Goal: Information Seeking & Learning: Learn about a topic

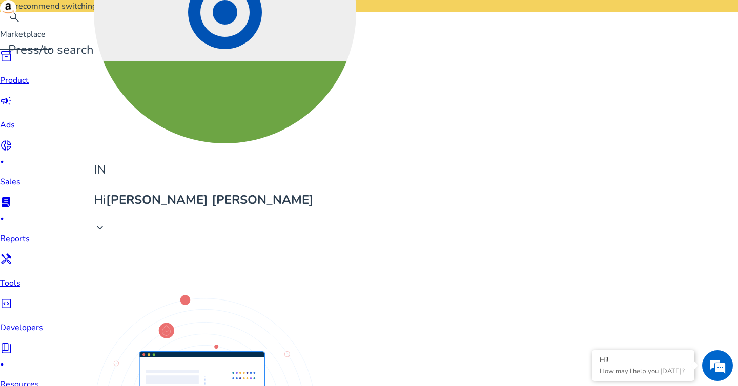
scroll to position [226, 0]
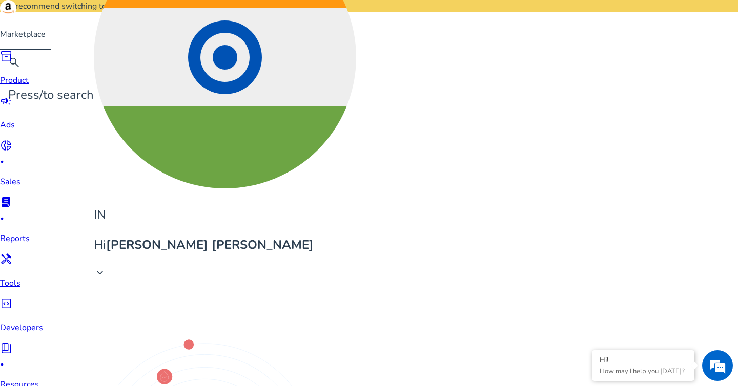
drag, startPoint x: 56, startPoint y: 307, endPoint x: 122, endPoint y: 314, distance: 66.1
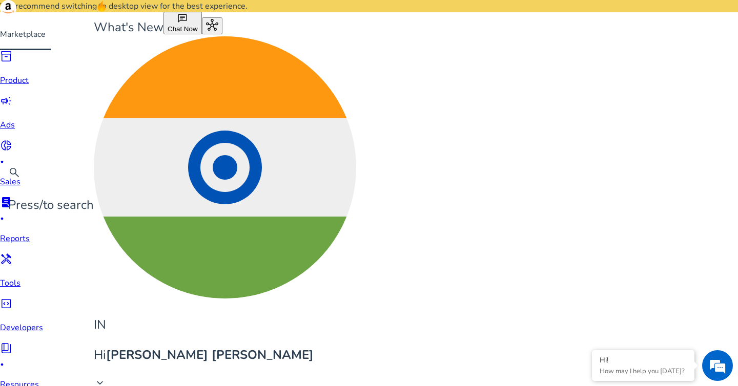
scroll to position [0, 0]
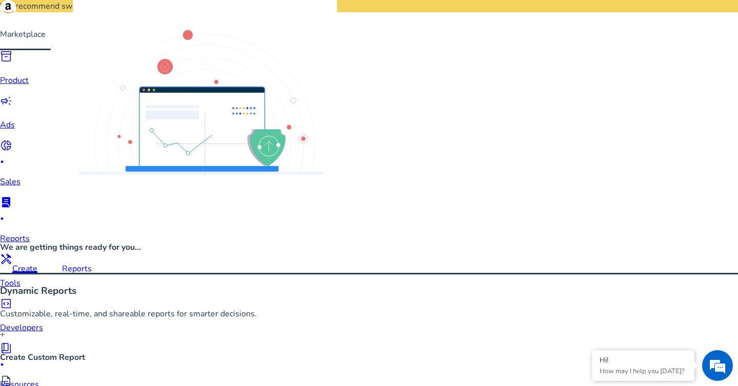
scroll to position [510, 0]
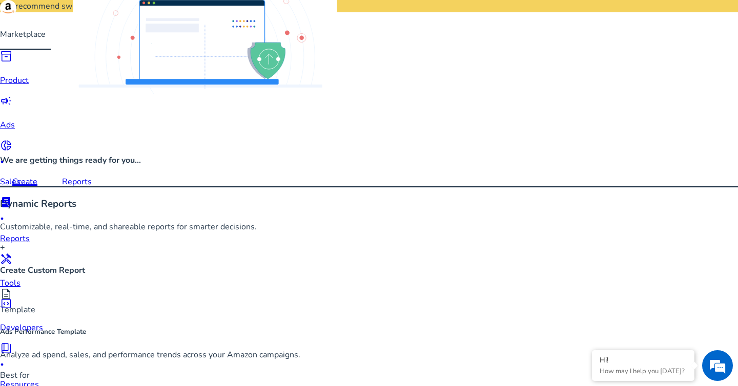
click at [18, 123] on link "campaign Ads" at bounding box center [21, 113] width 43 height 36
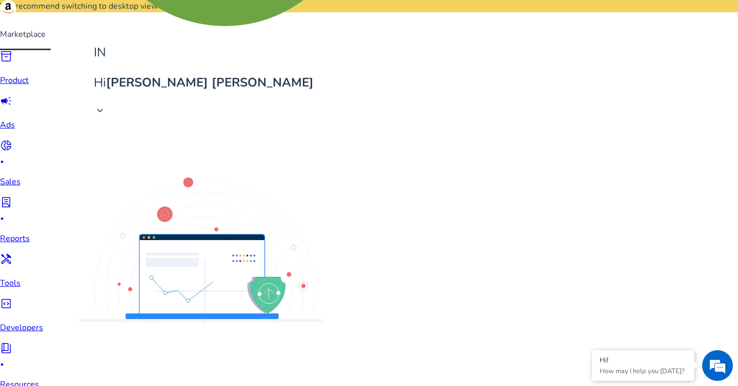
scroll to position [331, 0]
